Goal: Task Accomplishment & Management: Use online tool/utility

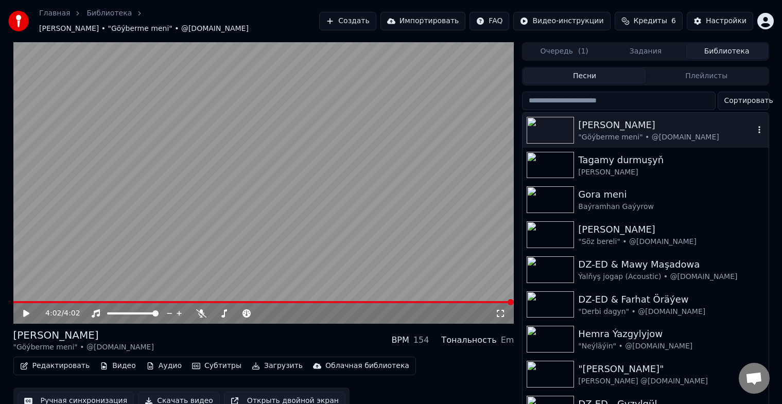
scroll to position [12, 0]
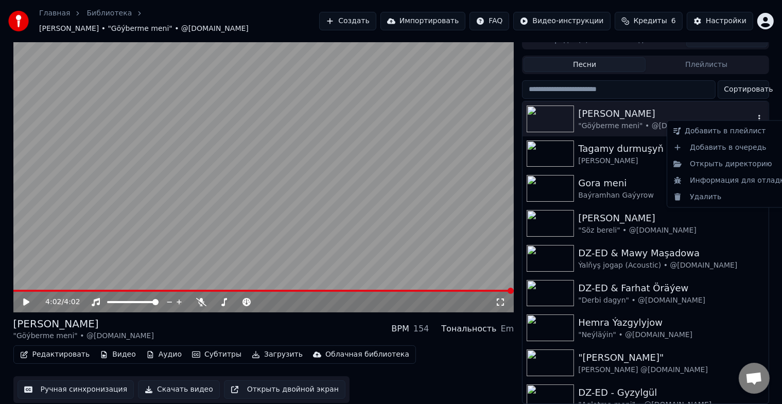
click at [755, 114] on icon "button" at bounding box center [760, 118] width 10 height 8
click at [736, 167] on div "Открыть директорию" at bounding box center [732, 164] width 124 height 16
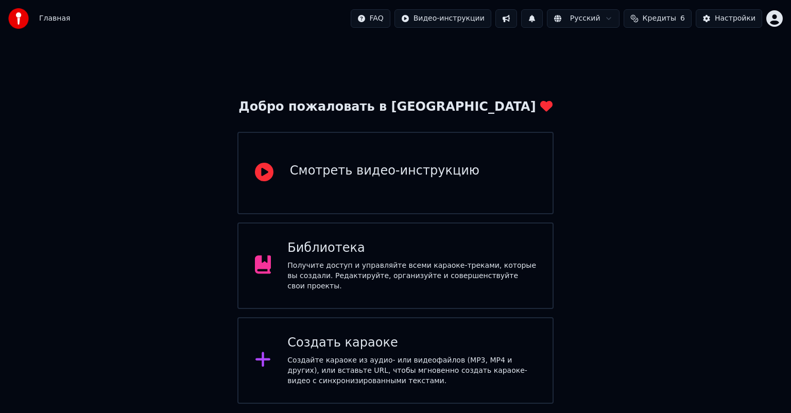
click at [357, 262] on div "Библиотека Получите доступ и управляйте всеми караоке-треками, которые вы созда…" at bounding box center [411, 266] width 249 height 52
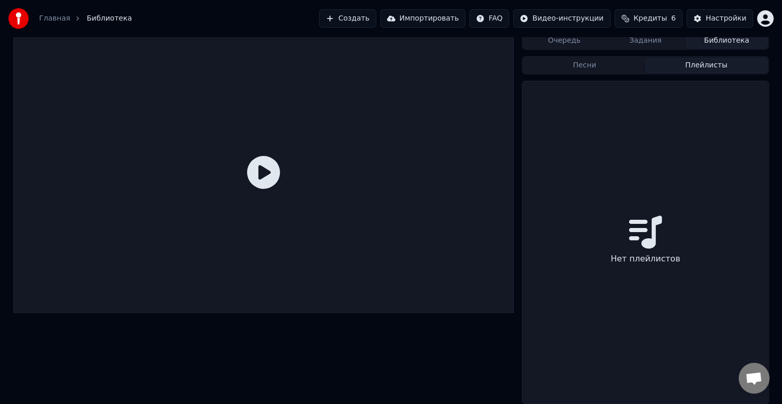
scroll to position [4, 0]
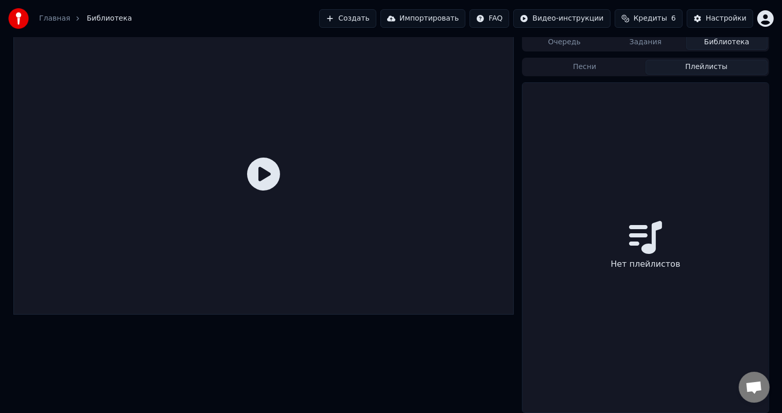
click at [717, 62] on button "Плейлисты" at bounding box center [707, 67] width 122 height 15
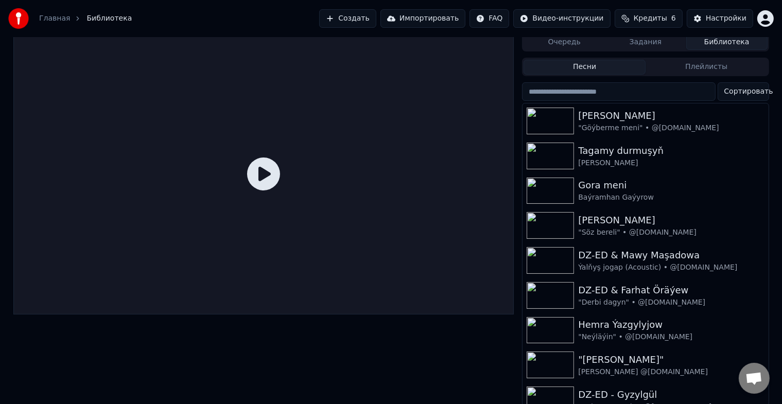
click at [600, 64] on button "Песни" at bounding box center [585, 67] width 122 height 15
click at [624, 93] on input "search" at bounding box center [618, 91] width 193 height 19
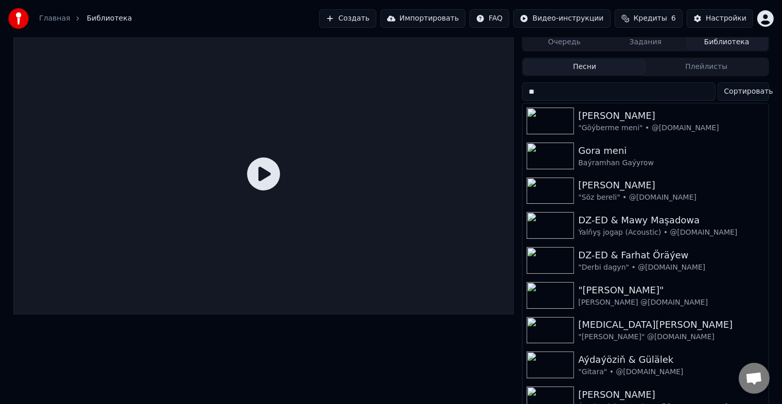
type input "*"
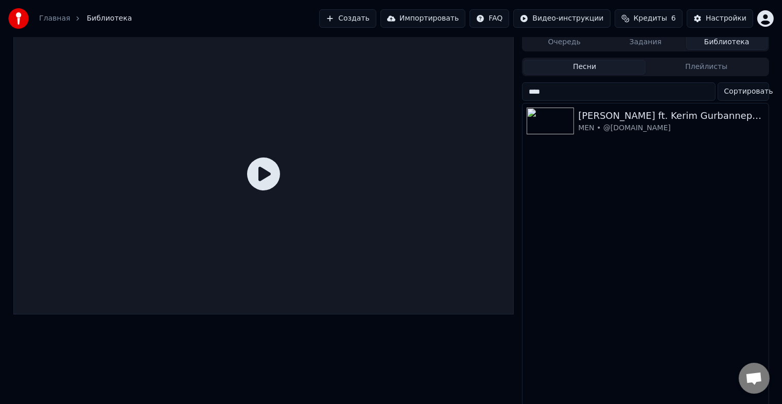
type input "*****"
click at [704, 93] on input "*****" at bounding box center [618, 91] width 193 height 19
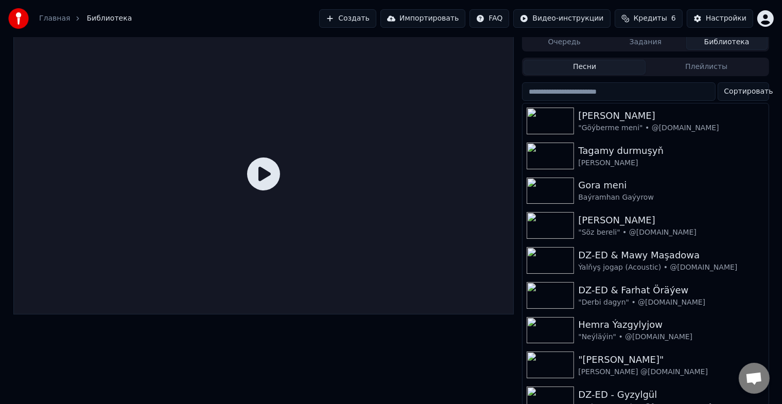
click at [441, 20] on button "Импортировать" at bounding box center [424, 18] width 86 height 19
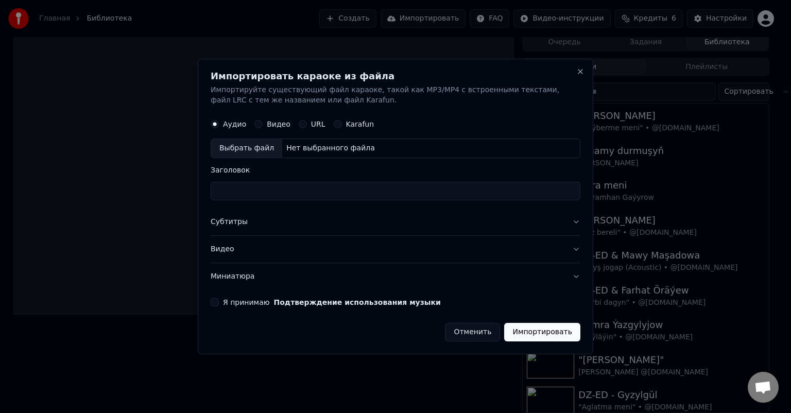
click at [240, 148] on div "Выбрать файл" at bounding box center [246, 148] width 71 height 19
click at [573, 220] on button "Субтитры" at bounding box center [396, 222] width 370 height 27
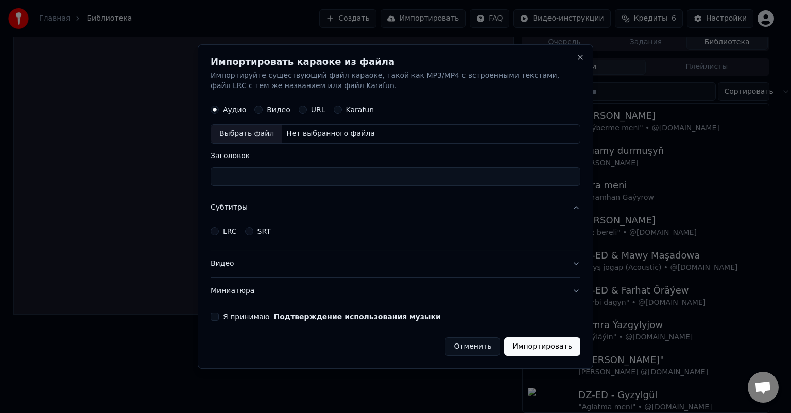
click at [579, 270] on button "Видео" at bounding box center [396, 263] width 370 height 27
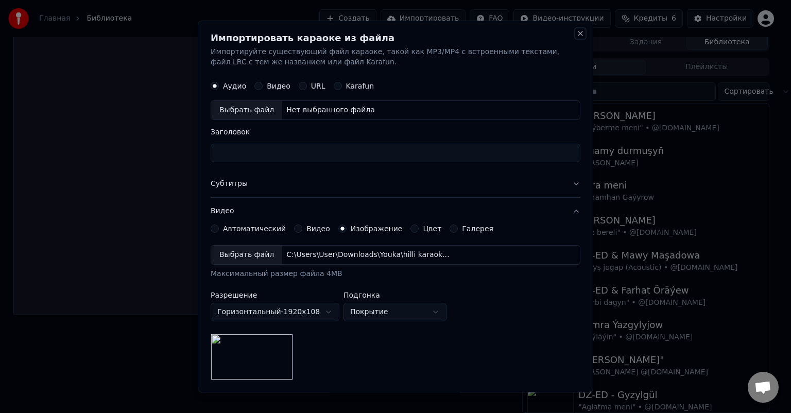
click at [576, 34] on button "Close" at bounding box center [580, 33] width 8 height 8
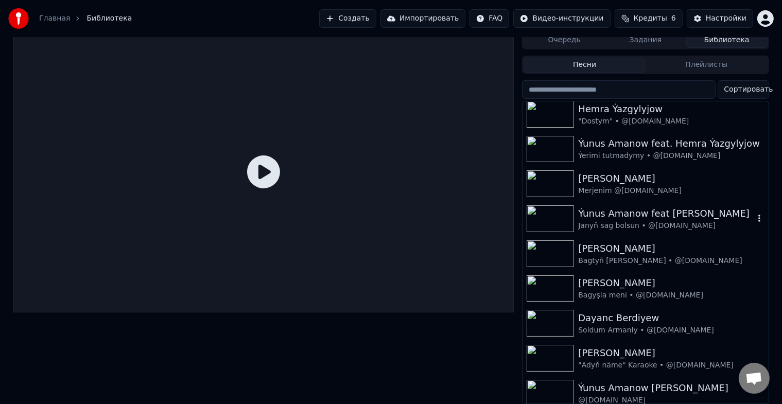
scroll to position [12, 0]
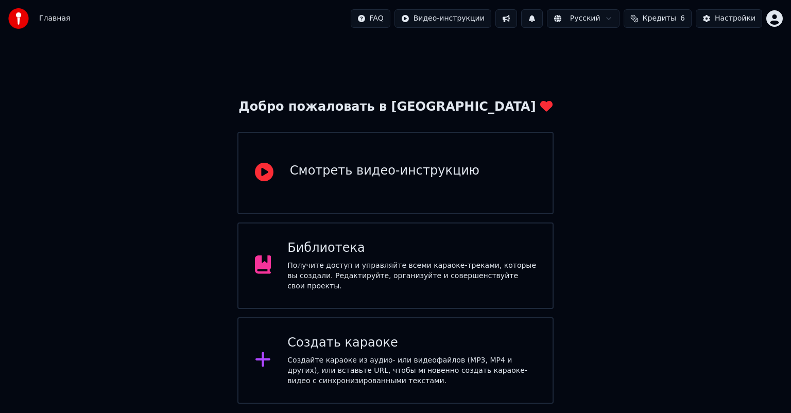
click at [389, 261] on div "Библиотека Получите доступ и управляйте всеми караоке-треками, которые вы созда…" at bounding box center [411, 266] width 249 height 52
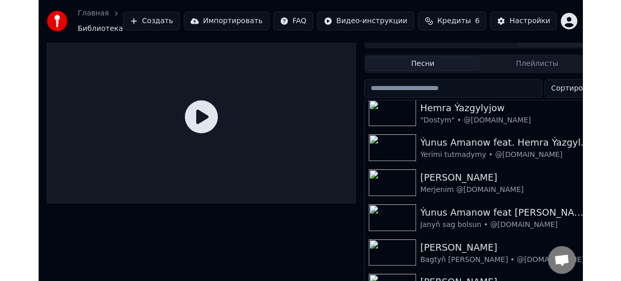
scroll to position [8, 0]
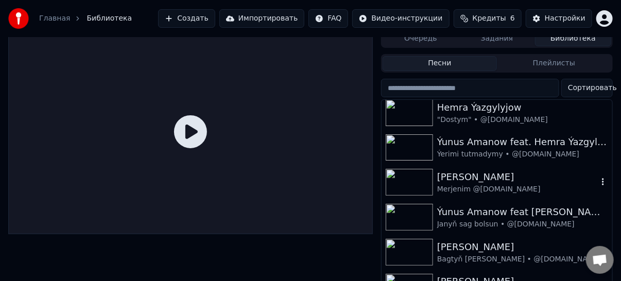
click at [504, 175] on div "[PERSON_NAME]" at bounding box center [517, 177] width 161 height 14
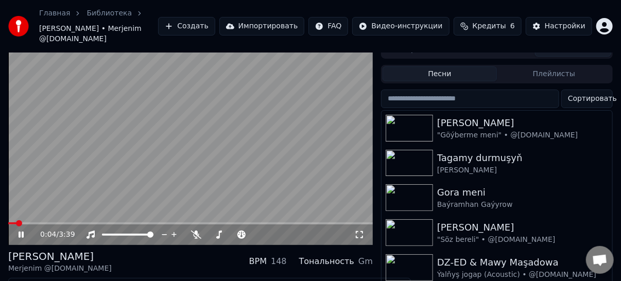
click at [25, 231] on icon at bounding box center [28, 235] width 24 height 8
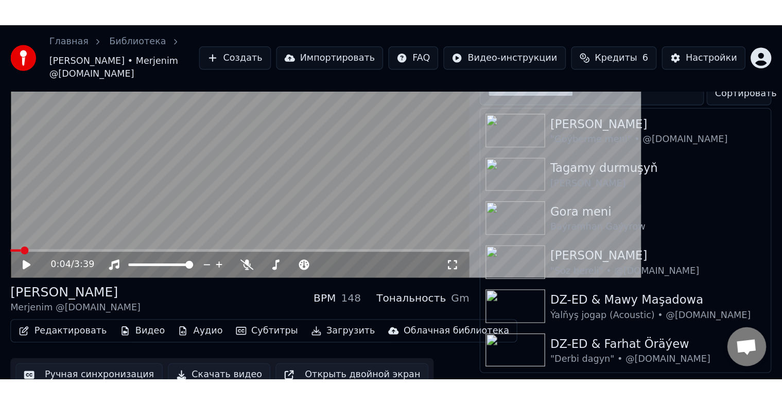
scroll to position [12, 0]
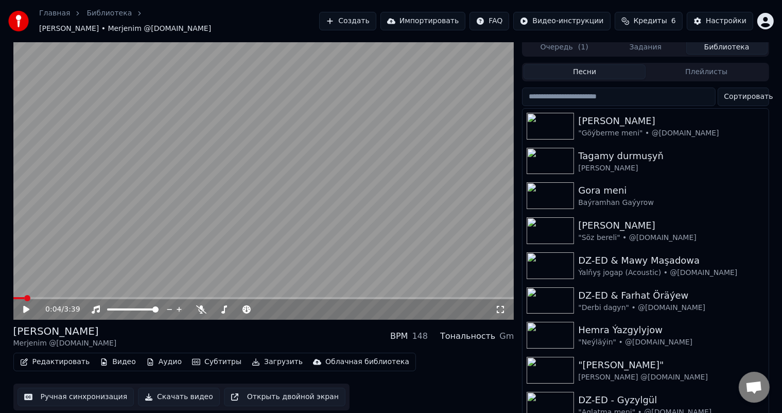
click at [719, 63] on div "Песни Плейлисты" at bounding box center [645, 72] width 247 height 19
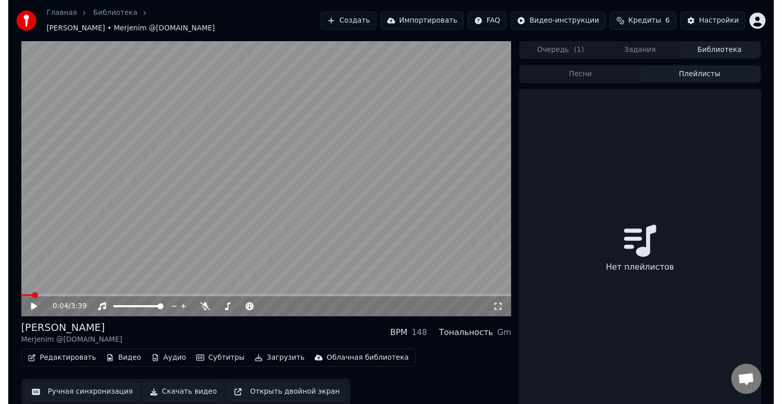
scroll to position [0, 0]
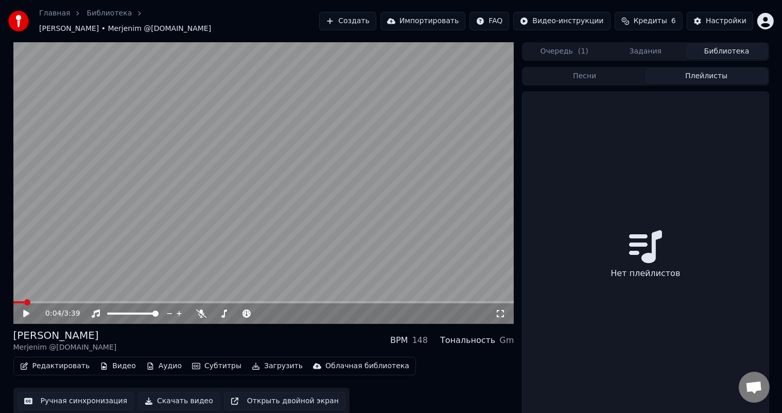
click at [620, 291] on div "Нет плейлистов" at bounding box center [646, 257] width 246 height 330
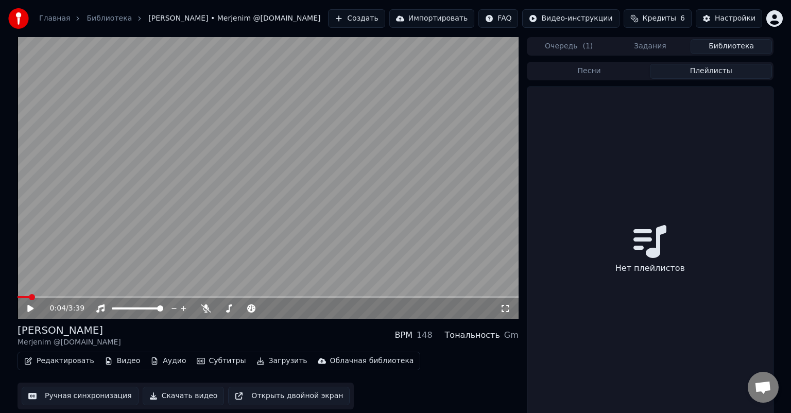
click at [650, 40] on button "Задания" at bounding box center [650, 46] width 81 height 15
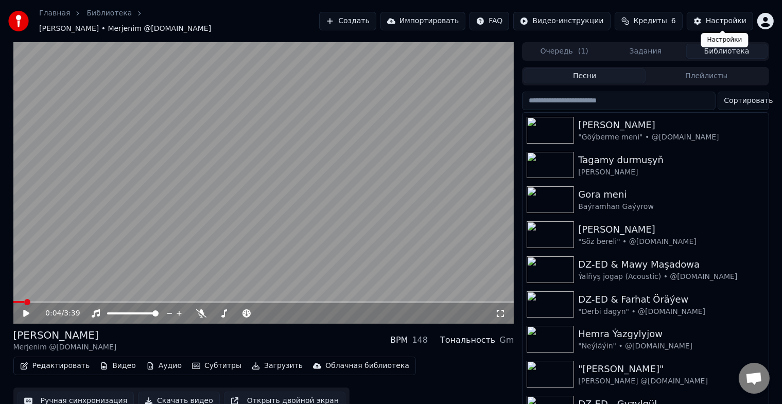
click at [730, 47] on button "Библиотека" at bounding box center [727, 51] width 81 height 15
click at [760, 20] on html "Главная Библиотека Serdar Çaryýew • Merjenim @hilli.karaoke.tm Создать Импортир…" at bounding box center [391, 202] width 782 height 404
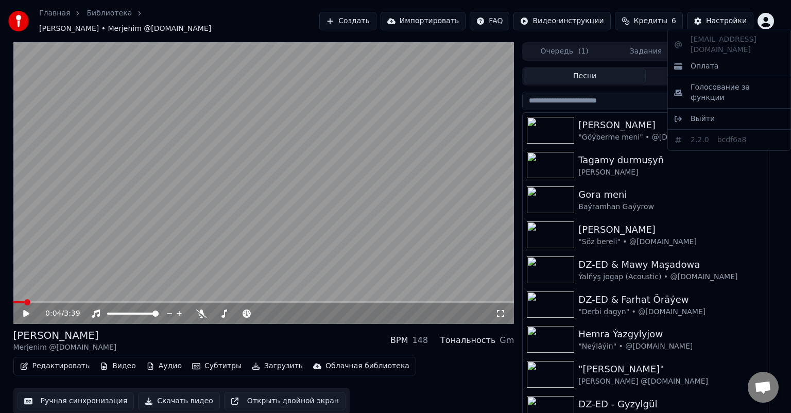
click at [763, 20] on html "Главная Библиотека Serdar Çaryýew • Merjenim @hilli.karaoke.tm Создать Импортир…" at bounding box center [395, 206] width 791 height 413
